Goal: Transaction & Acquisition: Purchase product/service

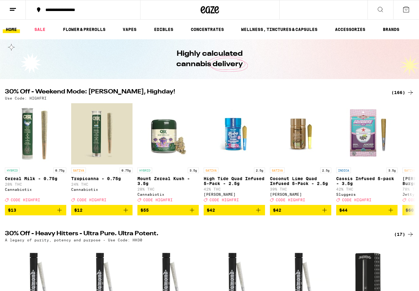
click at [402, 94] on div "(166)" at bounding box center [402, 92] width 23 height 7
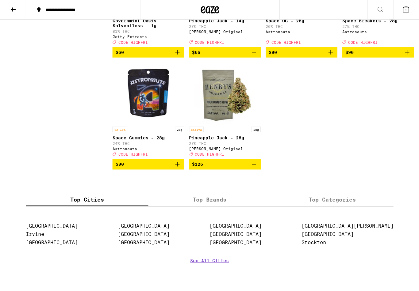
scroll to position [4815, 0]
